Goal: Browse casually

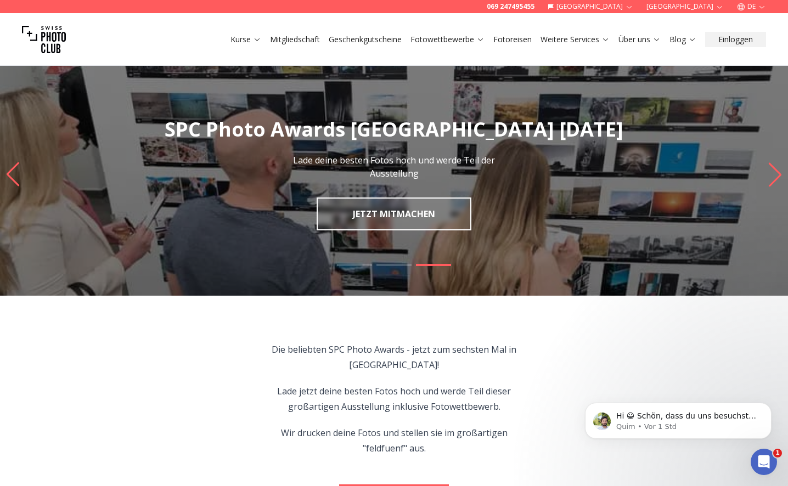
click at [771, 179] on icon "Next slide" at bounding box center [775, 174] width 15 height 24
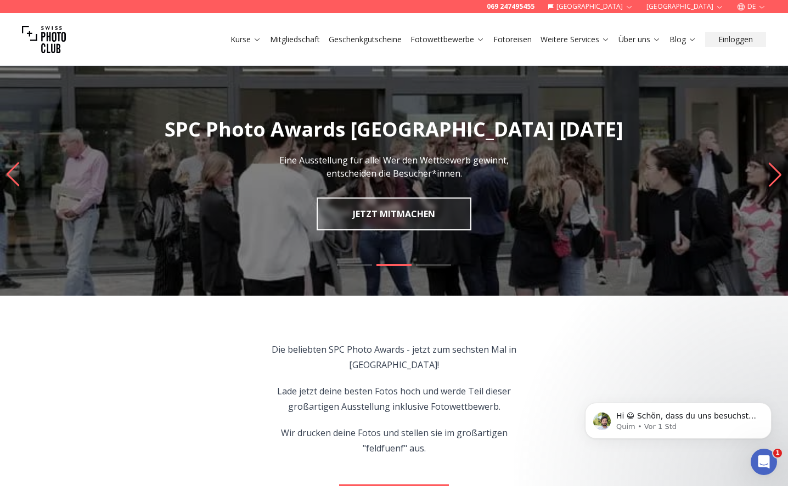
click at [771, 179] on icon "Next slide" at bounding box center [775, 174] width 15 height 24
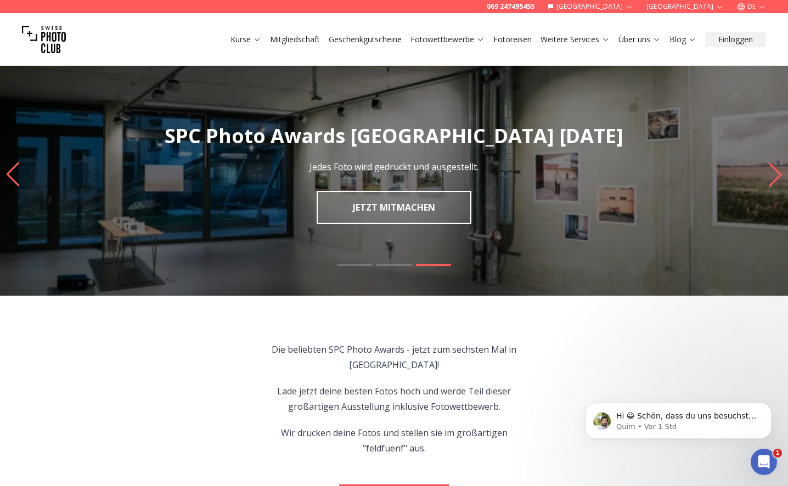
click at [771, 179] on icon "Next slide" at bounding box center [775, 174] width 15 height 24
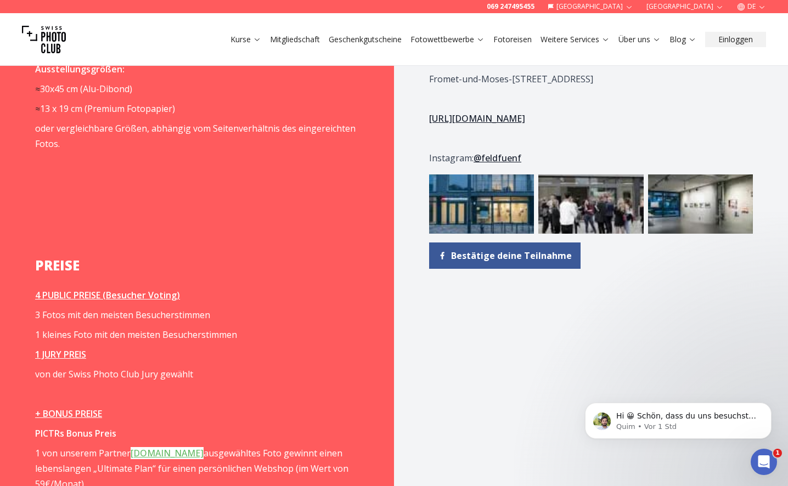
scroll to position [1505, 0]
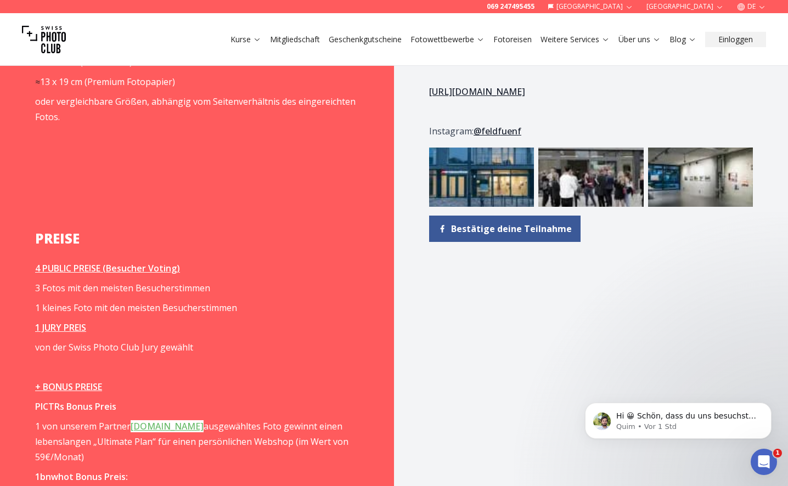
click at [678, 178] on img at bounding box center [700, 177] width 105 height 59
click at [673, 186] on img at bounding box center [700, 177] width 105 height 59
click at [674, 185] on img at bounding box center [700, 177] width 105 height 59
click at [673, 185] on img at bounding box center [700, 177] width 105 height 59
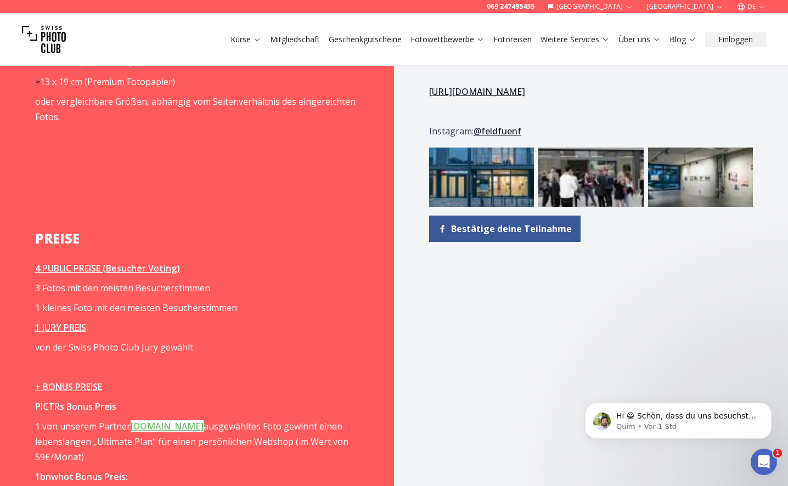
click at [673, 185] on img at bounding box center [700, 177] width 105 height 59
click at [678, 185] on img at bounding box center [700, 177] width 105 height 59
click at [582, 179] on img at bounding box center [590, 177] width 105 height 59
click at [489, 181] on img at bounding box center [481, 177] width 105 height 59
click at [728, 188] on img at bounding box center [700, 177] width 105 height 59
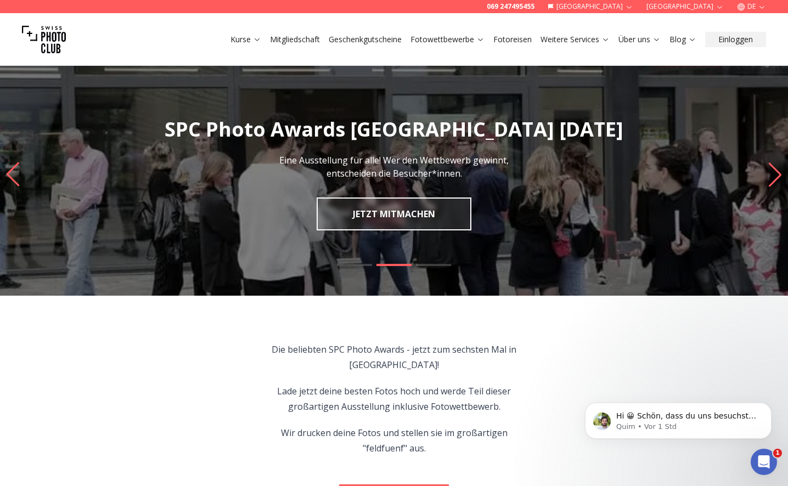
scroll to position [0, 0]
